Goal: Information Seeking & Learning: Understand process/instructions

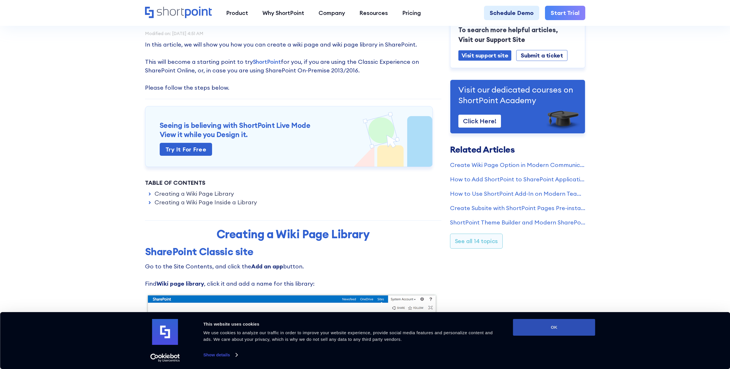
click at [574, 331] on button "OK" at bounding box center [554, 327] width 82 height 17
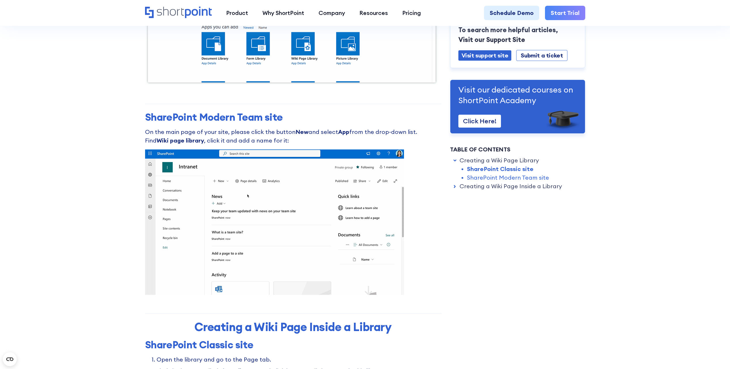
scroll to position [460, 0]
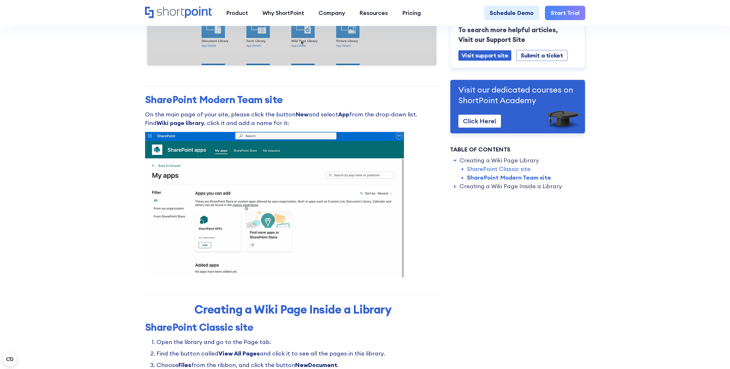
click at [66, 132] on section "How to Create Wiki Pages and Page Libraries in SharePoint Modified on: [DATE] 4…" at bounding box center [365, 339] width 730 height 1599
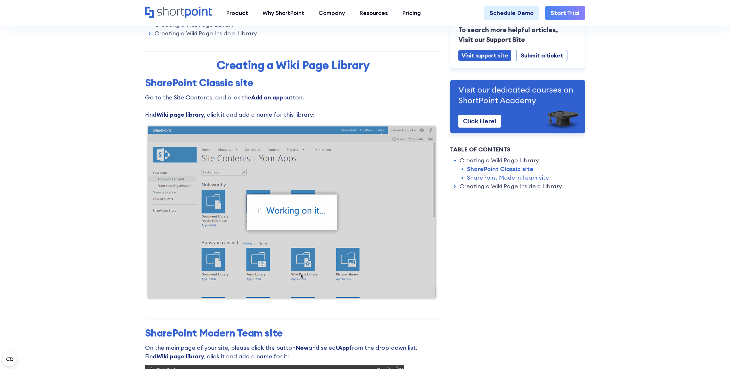
scroll to position [173, 0]
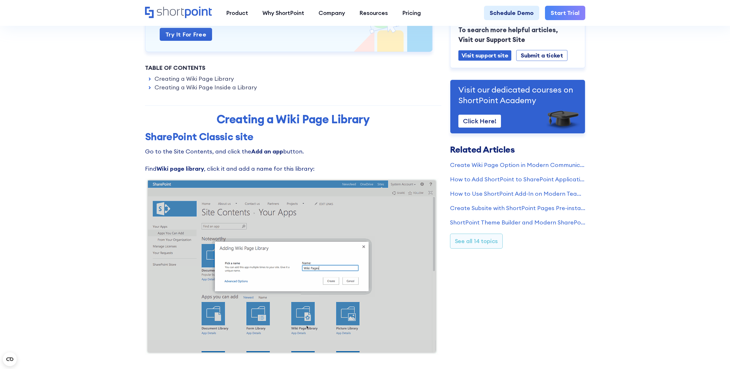
click at [252, 151] on strong "Add an app" at bounding box center [267, 151] width 32 height 7
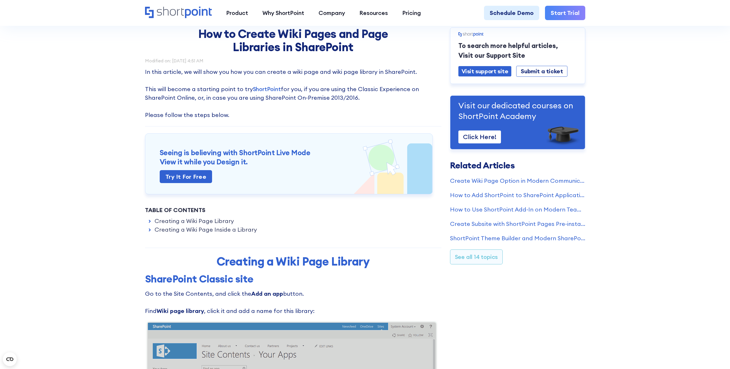
scroll to position [29, 0]
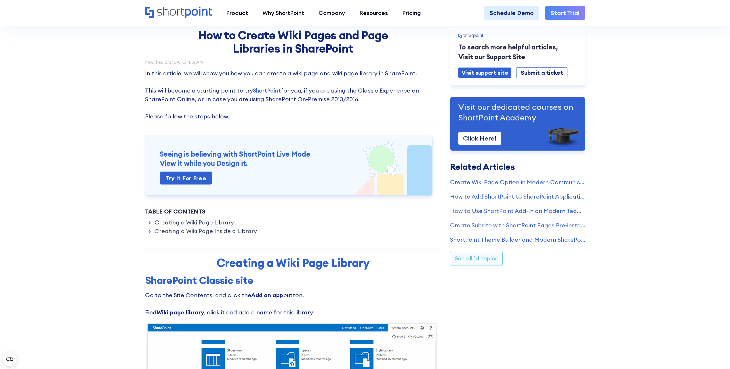
click at [203, 221] on link "Creating a Wiki Page Library" at bounding box center [193, 222] width 79 height 9
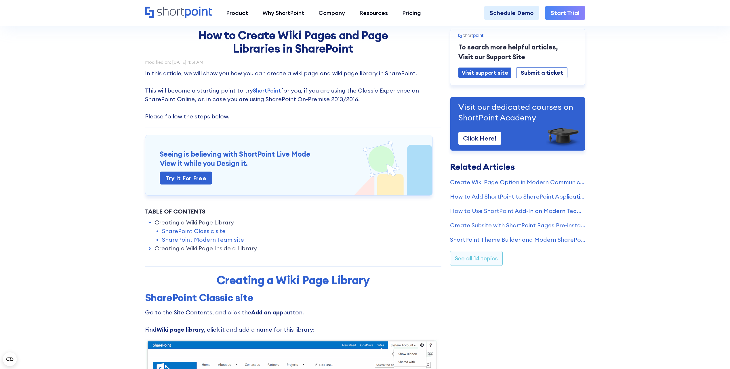
click at [192, 240] on link "SharePoint Modern Team site" at bounding box center [203, 240] width 82 height 9
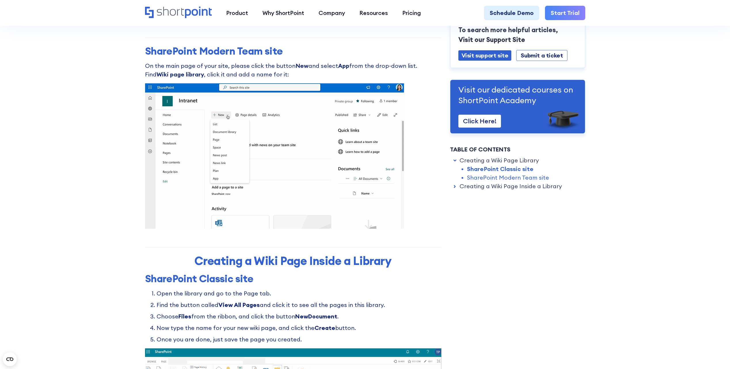
scroll to position [526, 0]
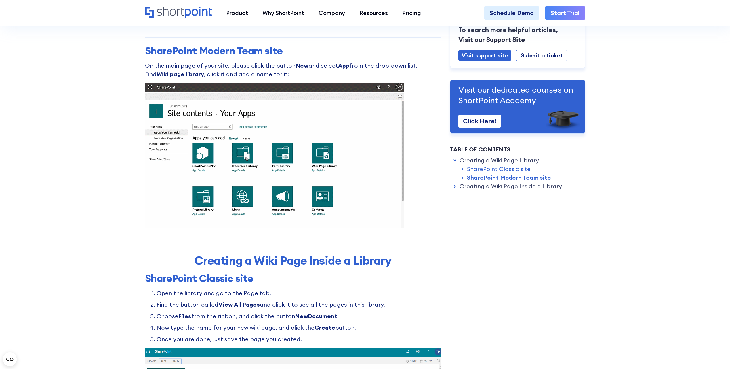
click at [255, 200] on img at bounding box center [274, 156] width 259 height 146
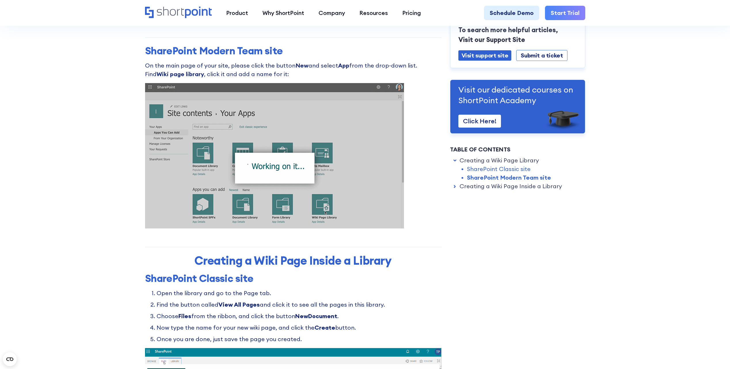
drag, startPoint x: 235, startPoint y: 190, endPoint x: 243, endPoint y: 190, distance: 8.6
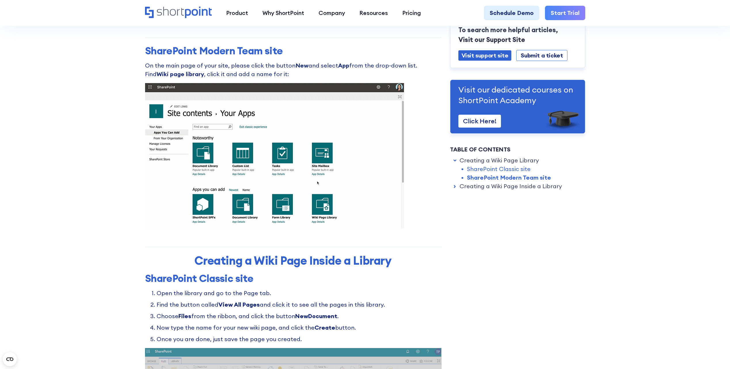
drag, startPoint x: 243, startPoint y: 190, endPoint x: 92, endPoint y: 146, distance: 157.3
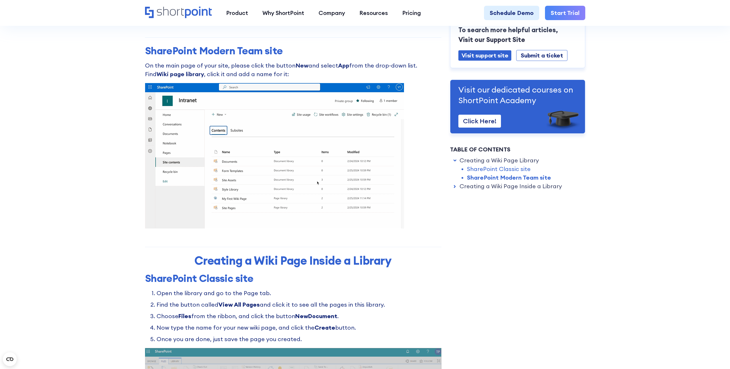
click at [92, 146] on section "How to Create Wiki Pages and Page Libraries in SharePoint Modified on: [DATE] 4…" at bounding box center [365, 282] width 730 height 1616
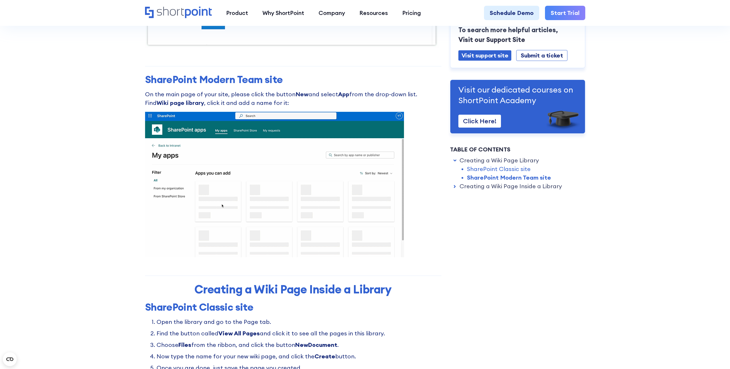
click at [213, 99] on p "On the main page of your site, please click the button New and select App from …" at bounding box center [293, 98] width 296 height 17
